Goal: Check status: Check status

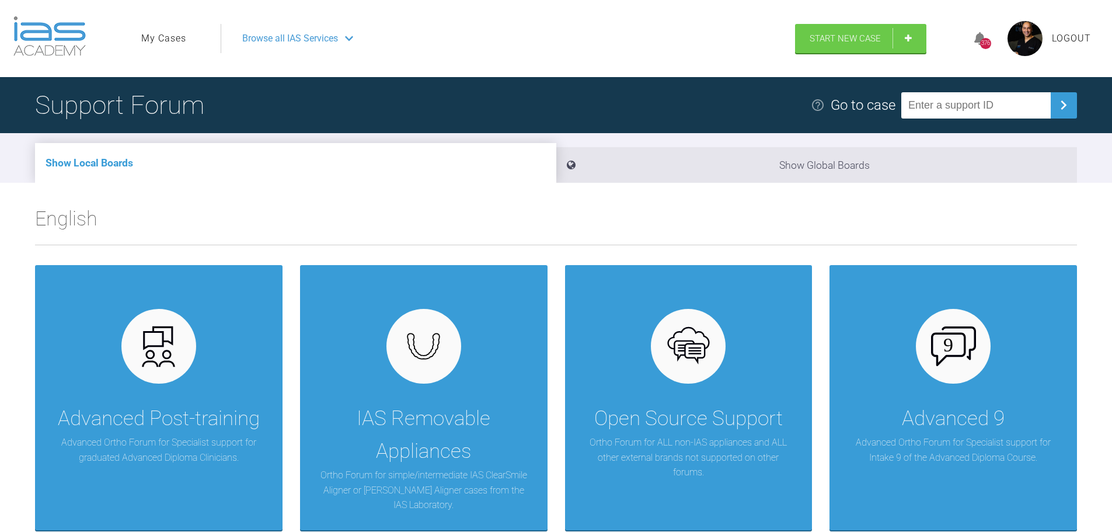
click at [148, 44] on link "My Cases" at bounding box center [163, 38] width 45 height 15
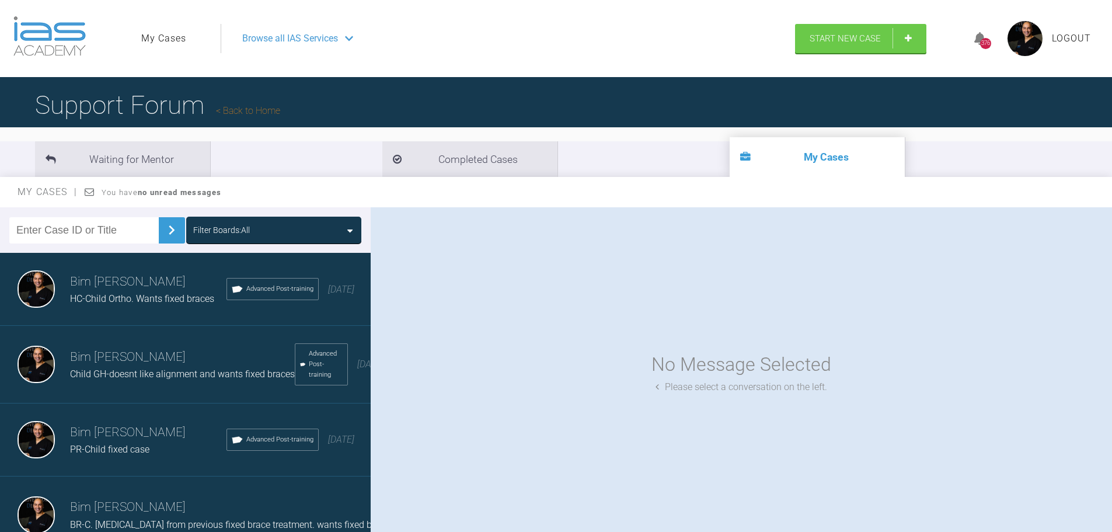
click at [110, 291] on h3 "Bim [PERSON_NAME]" at bounding box center [148, 282] width 157 height 20
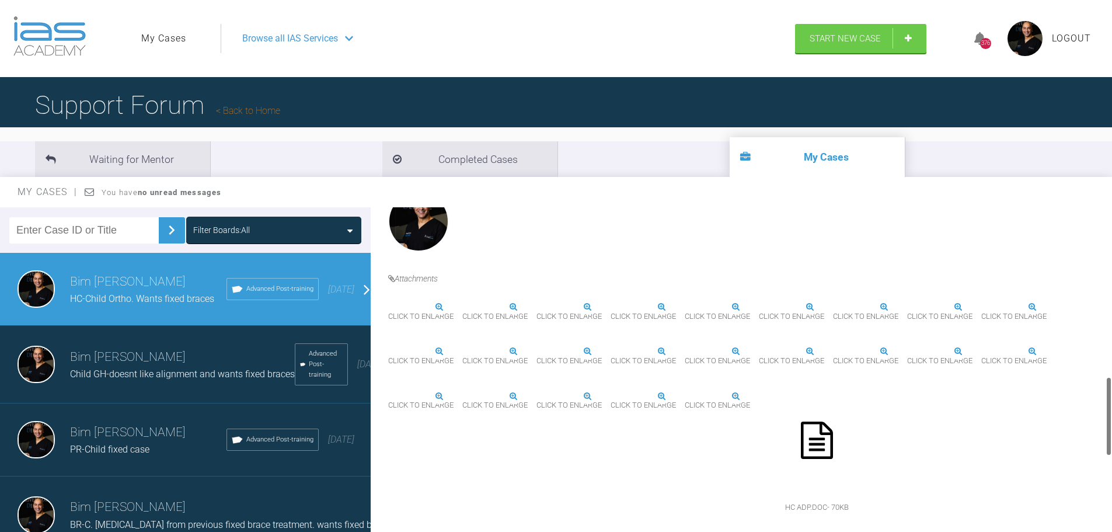
scroll to position [701, 0]
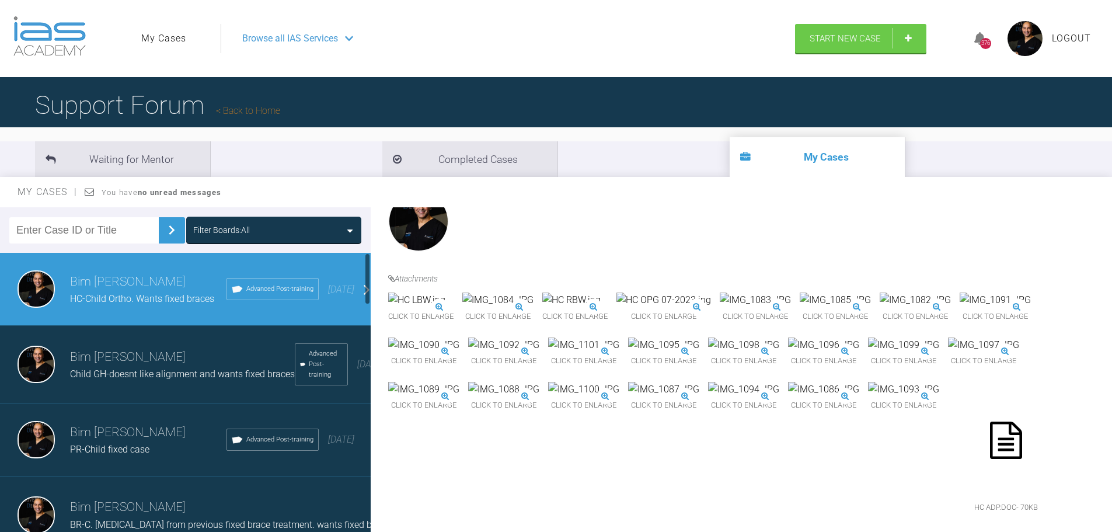
click at [100, 375] on span "Child GH-doesnt like alignment and wants fixed braces" at bounding box center [182, 373] width 225 height 11
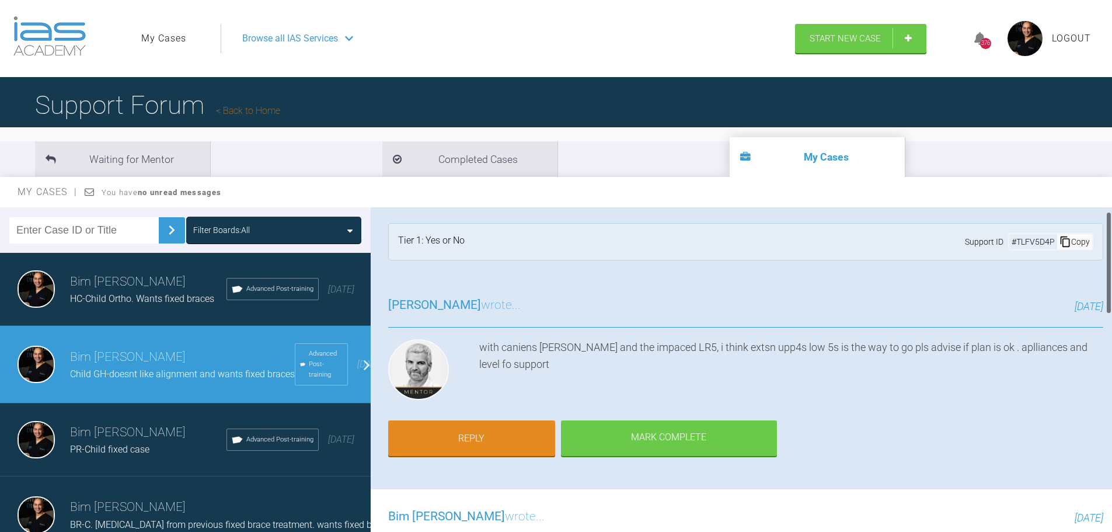
scroll to position [0, 0]
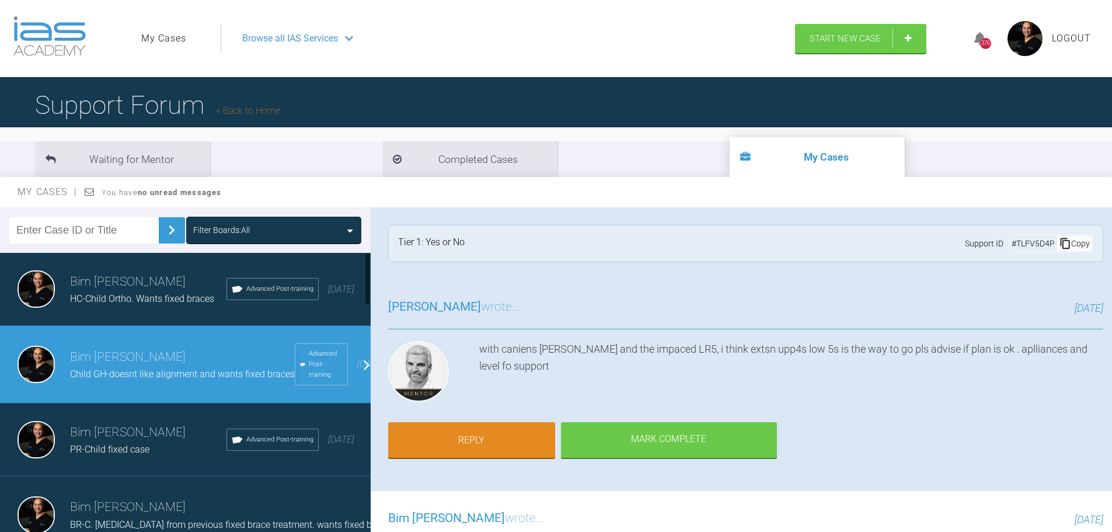
click at [98, 437] on h3 "Bim [PERSON_NAME]" at bounding box center [148, 433] width 157 height 20
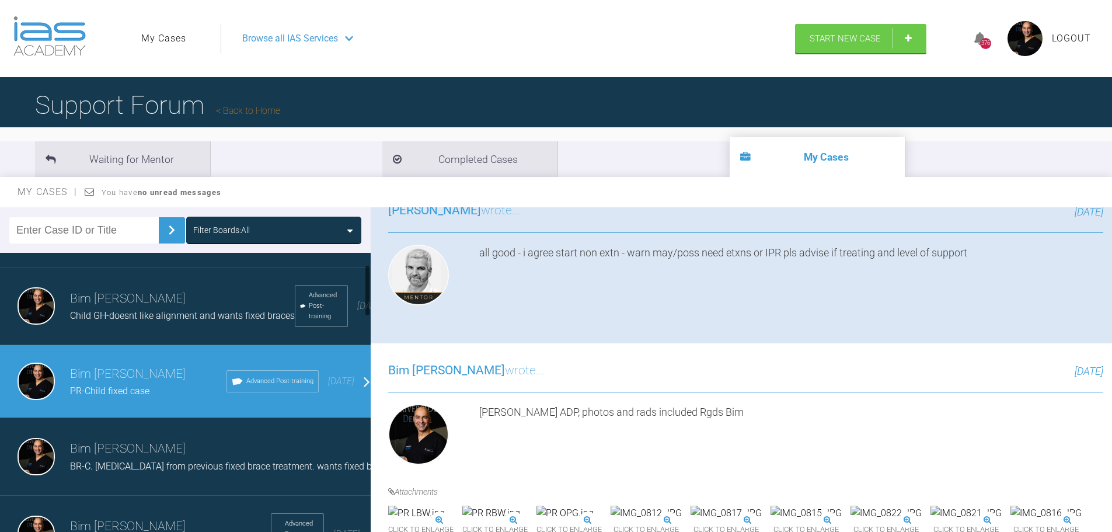
scroll to position [117, 0]
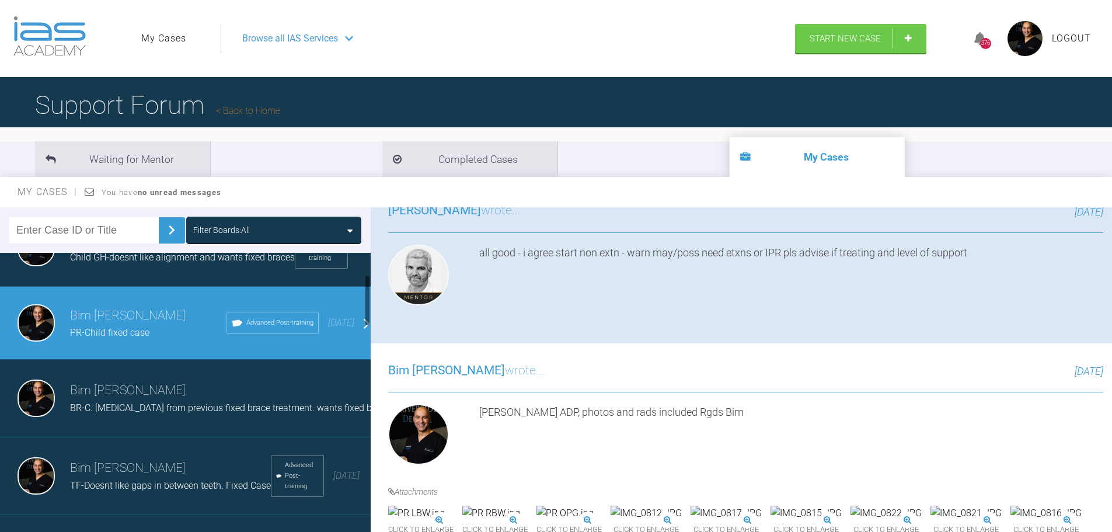
click at [123, 413] on span "BR-C. [MEDICAL_DATA] from previous fixed brace treatment. wants fixed braces ag…" at bounding box center [280, 407] width 421 height 11
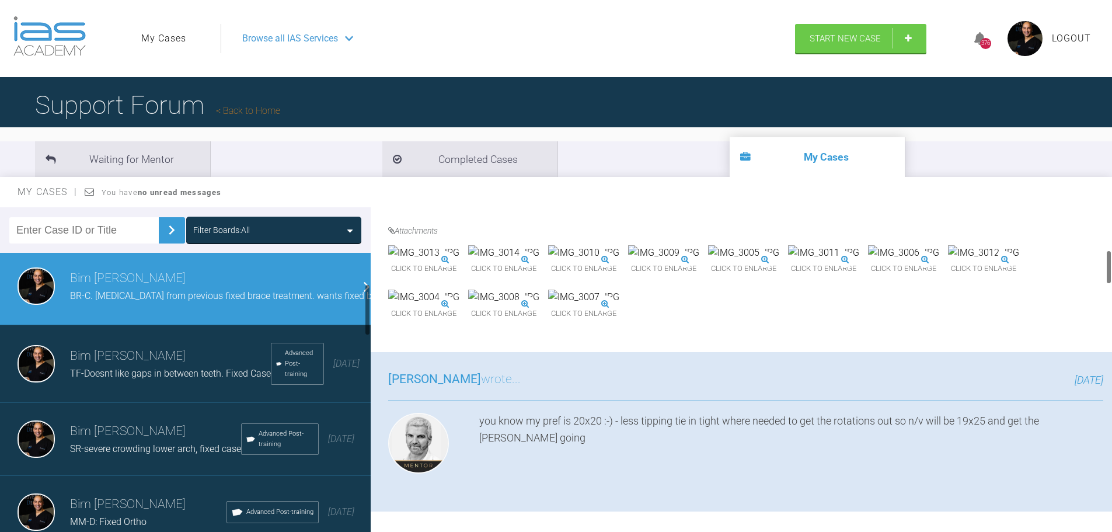
scroll to position [234, 0]
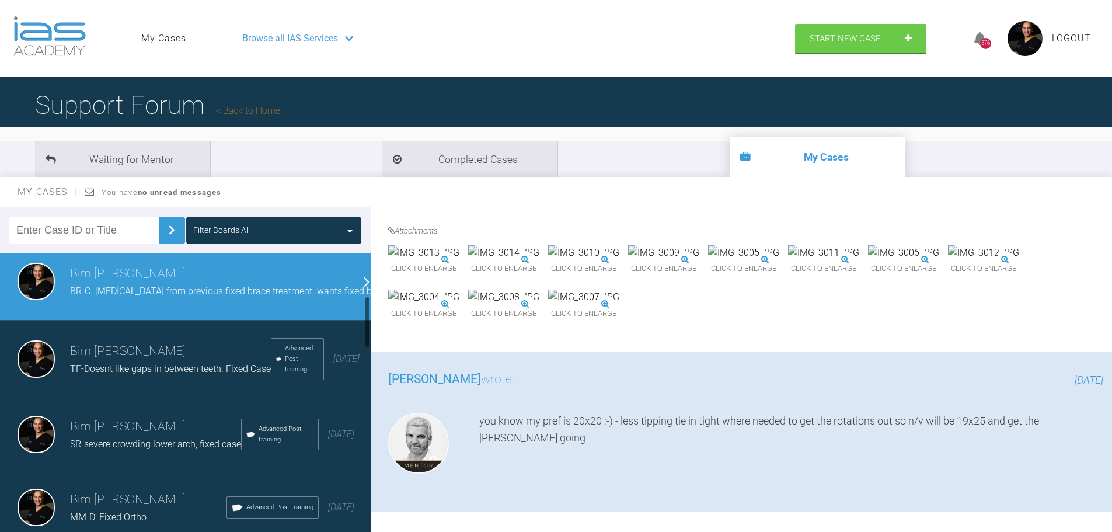
click at [119, 374] on span "TF-Doesnt like gaps in between teeth. Fixed Case" at bounding box center [170, 368] width 201 height 11
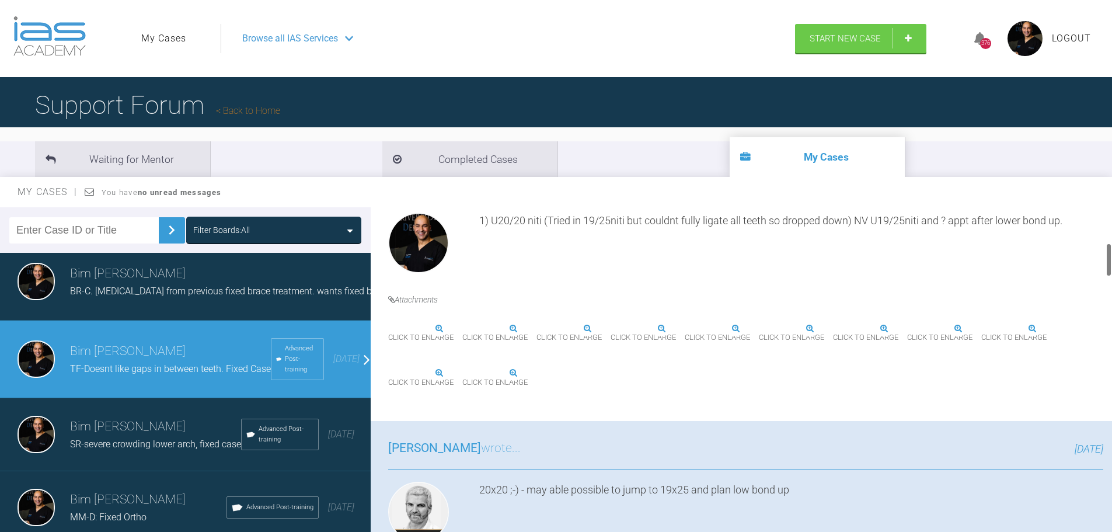
scroll to position [350, 0]
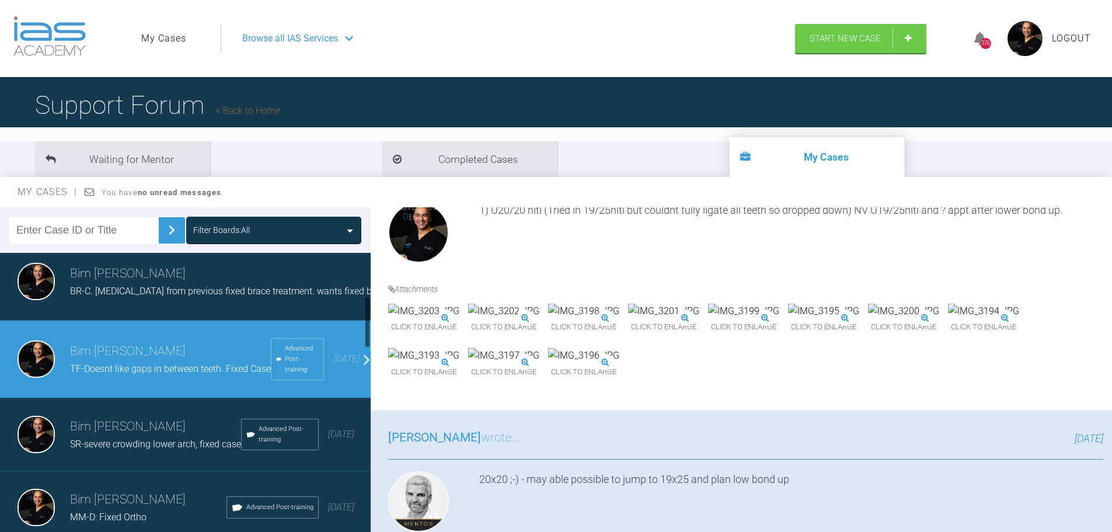
click at [132, 437] on h3 "Bim [PERSON_NAME]" at bounding box center [155, 427] width 171 height 20
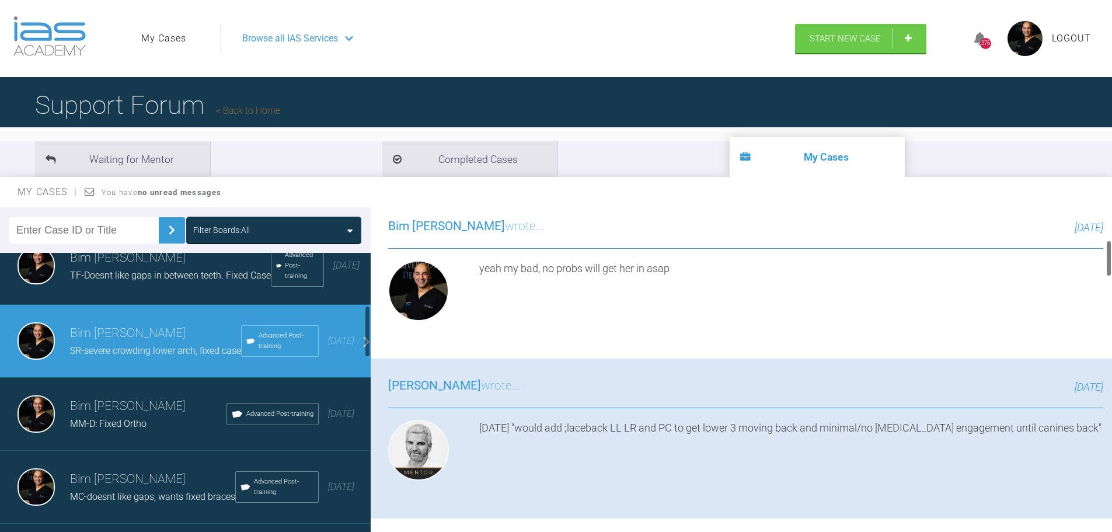
scroll to position [409, 0]
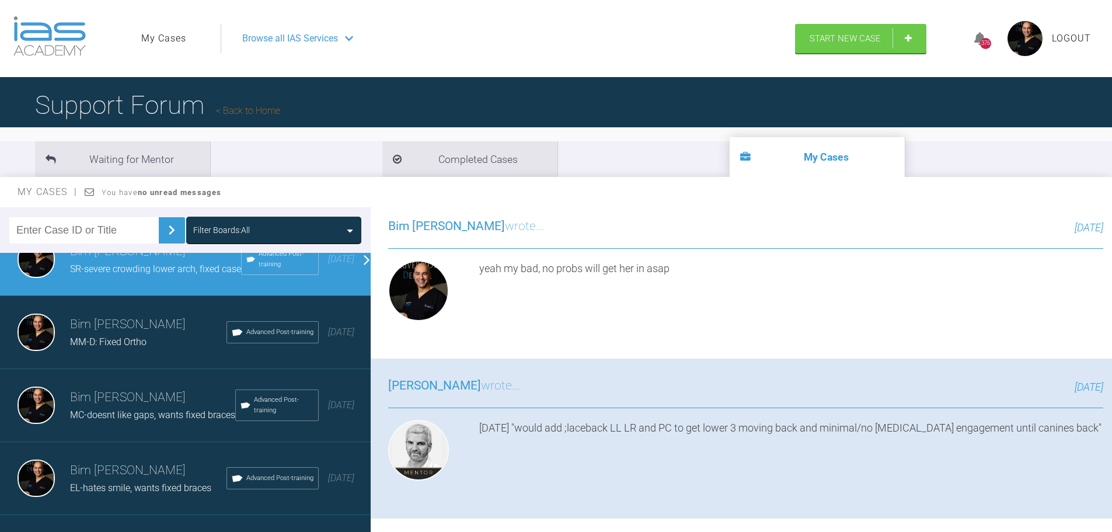
click at [94, 347] on span "MM-D: Fixed Ortho" at bounding box center [108, 341] width 76 height 11
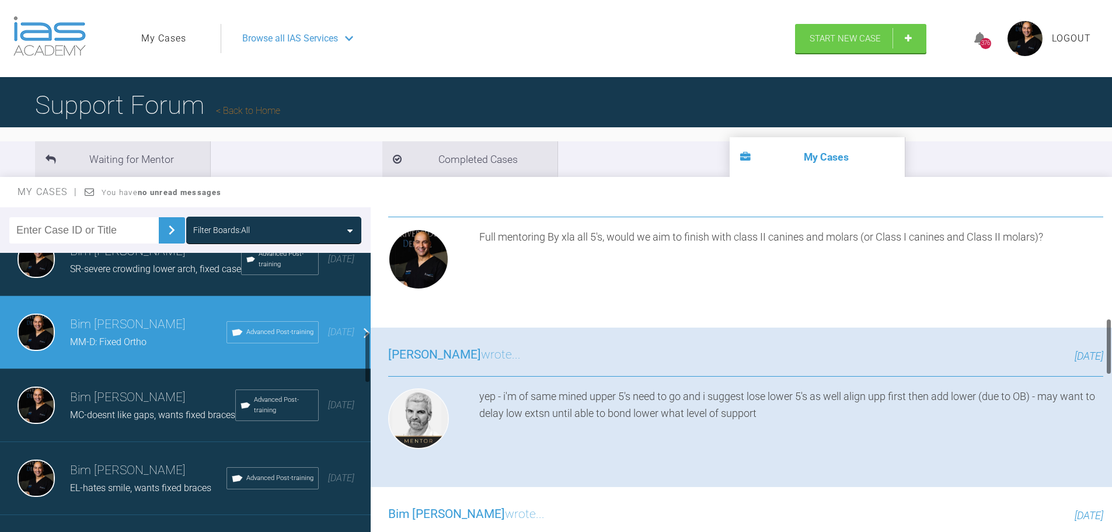
scroll to position [526, 0]
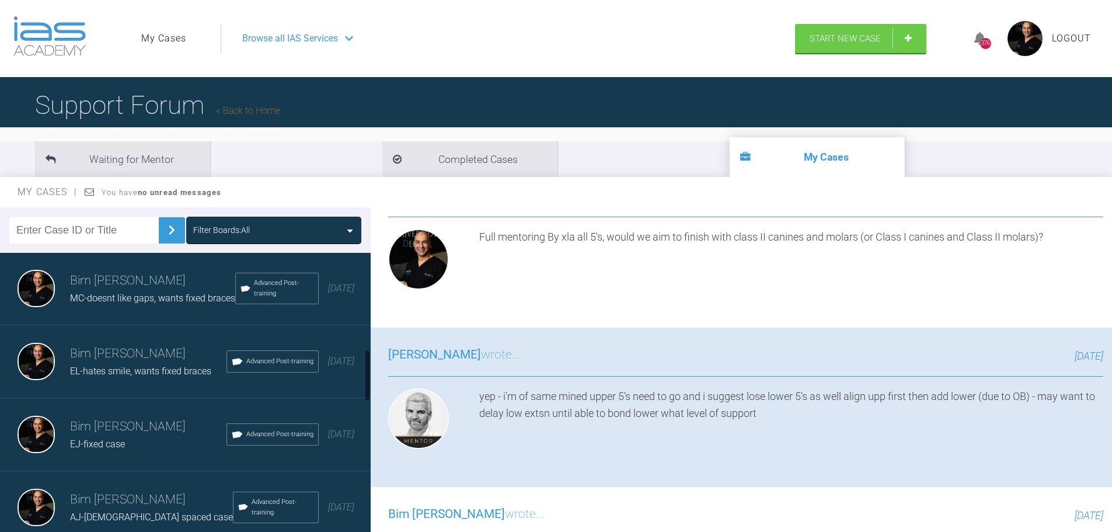
click at [108, 304] on span "MC-doesnt like gaps, wants fixed braces" at bounding box center [152, 298] width 165 height 11
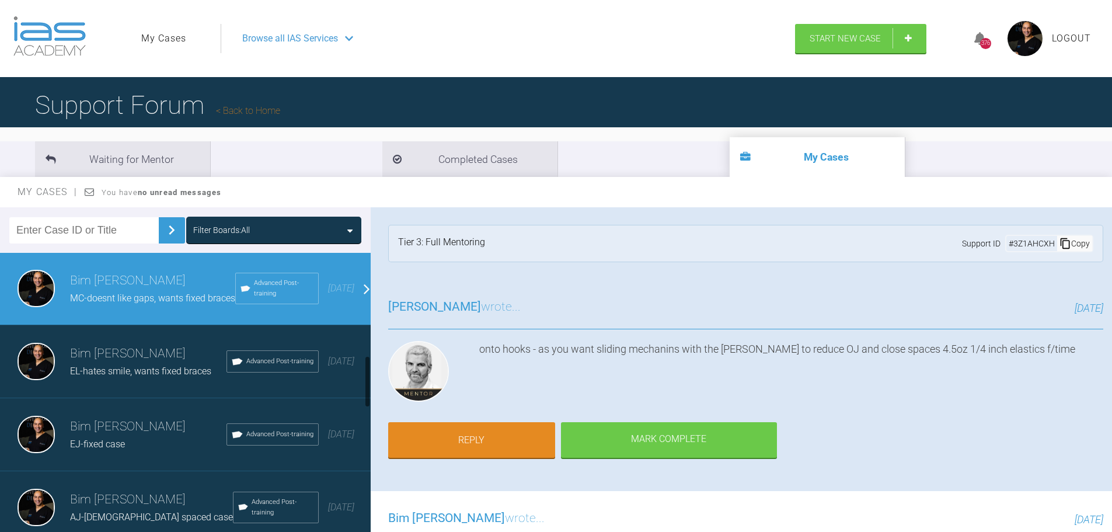
scroll to position [584, 0]
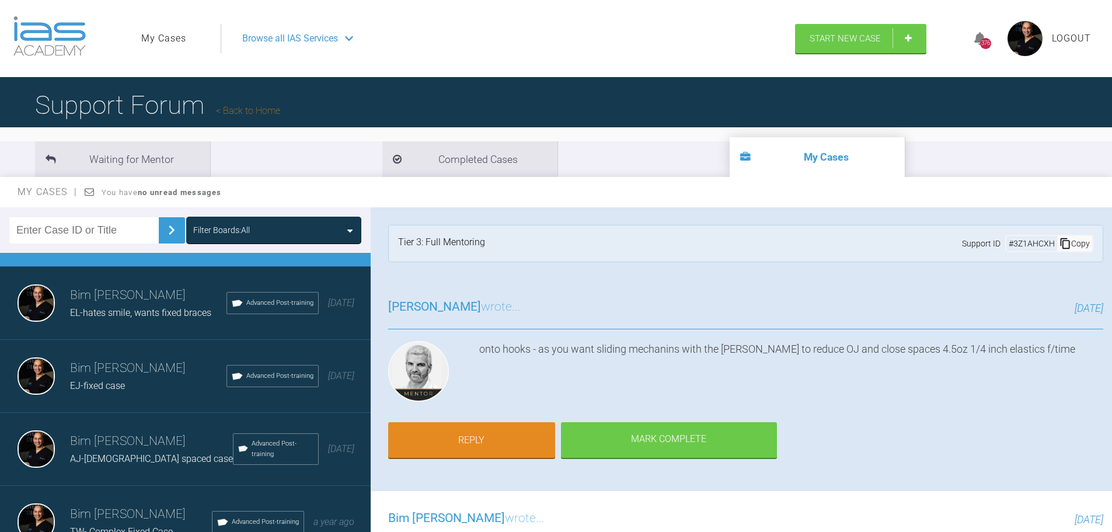
click at [141, 305] on h3 "Bim [PERSON_NAME]" at bounding box center [148, 296] width 157 height 20
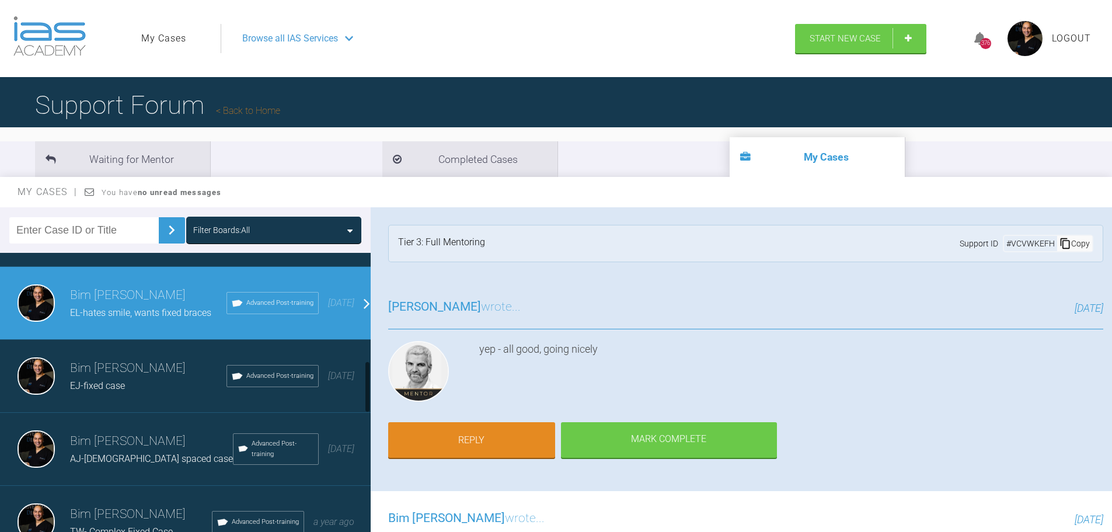
click at [99, 378] on h3 "Bim [PERSON_NAME]" at bounding box center [148, 369] width 157 height 20
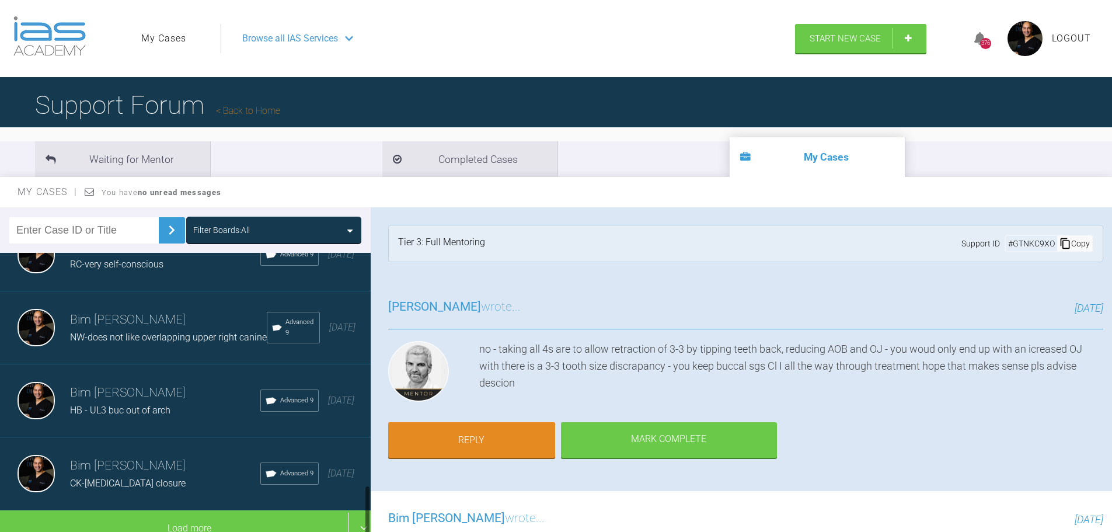
scroll to position [1256, 0]
